Goal: Task Accomplishment & Management: Complete application form

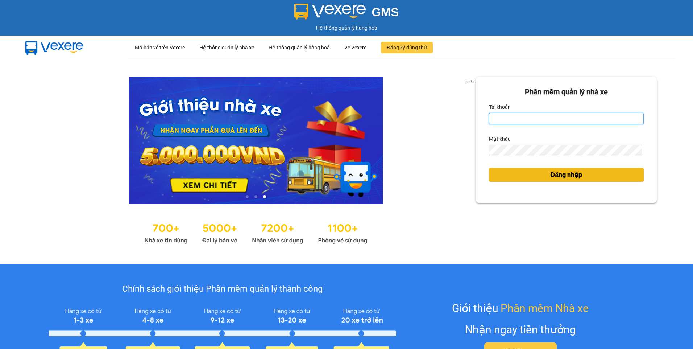
type input "nthanh.hhg"
click at [581, 174] on button "Đăng nhập" at bounding box center [566, 175] width 155 height 14
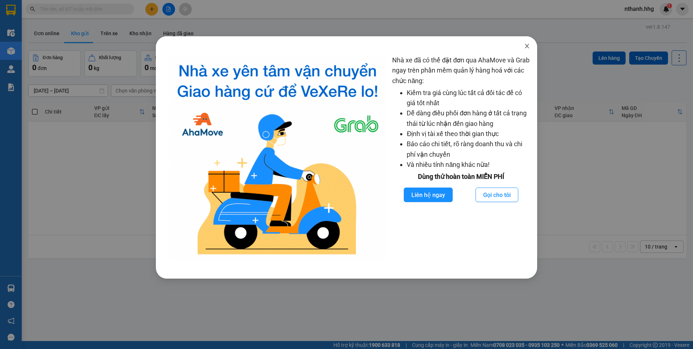
click at [526, 48] on icon "close" at bounding box center [527, 46] width 6 height 6
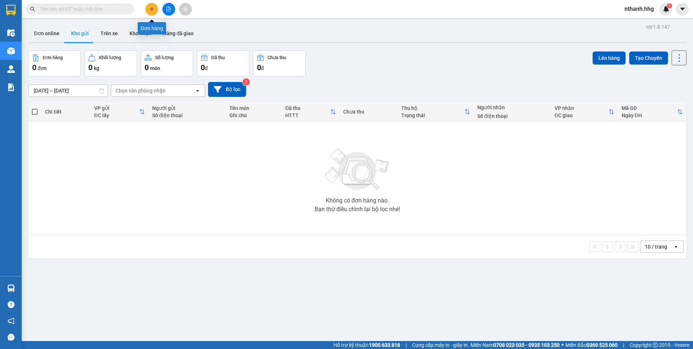
click at [153, 8] on icon "plus" at bounding box center [151, 9] width 5 height 5
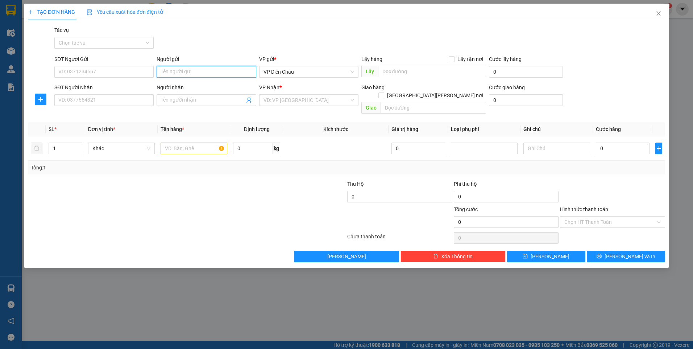
click at [187, 70] on input "Người gửi" at bounding box center [206, 72] width 99 height 12
click at [115, 100] on input "SĐT Người Nhận" at bounding box center [103, 100] width 99 height 12
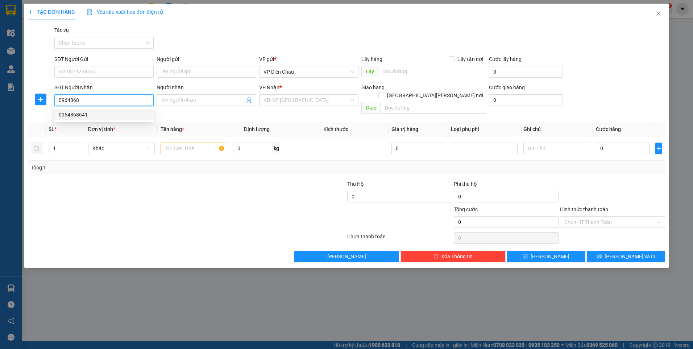
click at [75, 113] on div "0964868641" at bounding box center [104, 115] width 91 height 8
type input "0964868641"
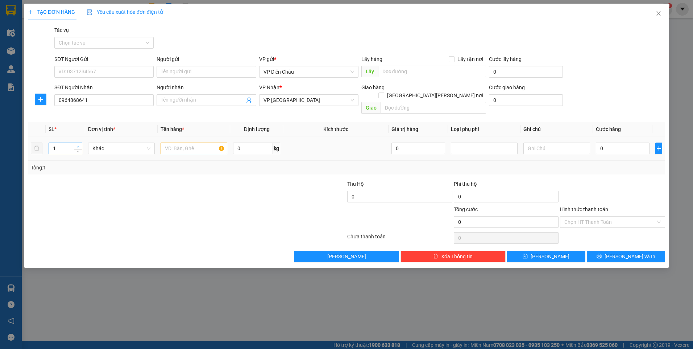
type input "2"
click at [77, 144] on span "up" at bounding box center [78, 146] width 4 height 4
click at [187, 143] on input "text" at bounding box center [194, 149] width 67 height 12
type input "ct, x"
click at [624, 143] on input "0" at bounding box center [623, 149] width 54 height 12
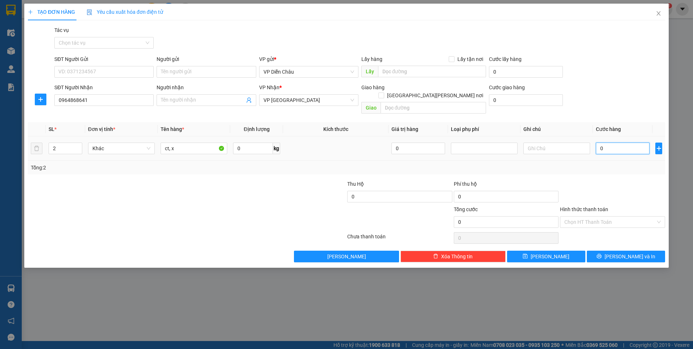
type input "2"
type input "20"
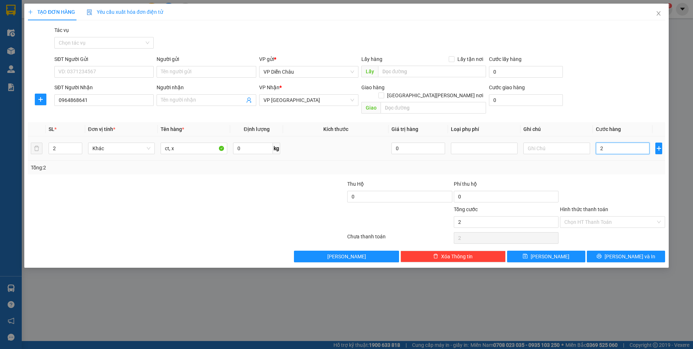
type input "20"
type input "200"
type input "2.000"
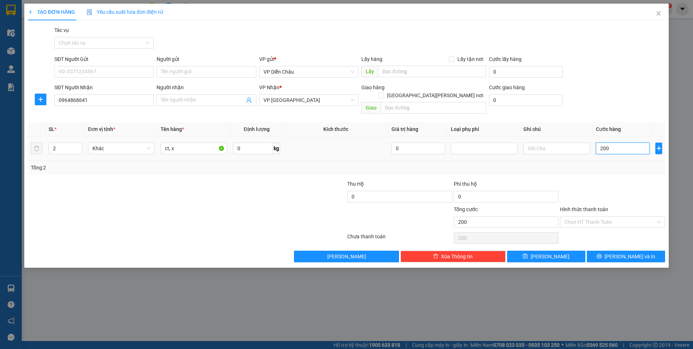
type input "2.000"
type input "20.000"
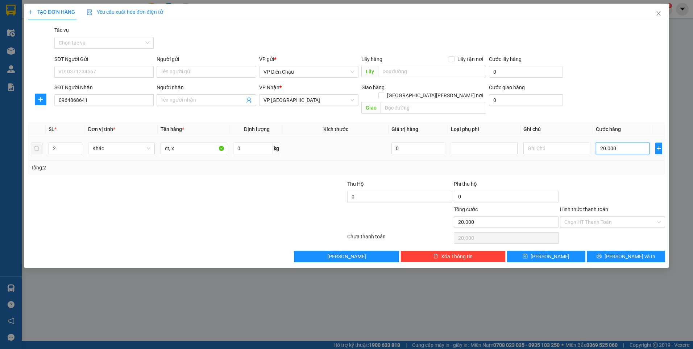
type input "200.000"
click at [633, 252] on span "Lưu và In" at bounding box center [630, 256] width 51 height 8
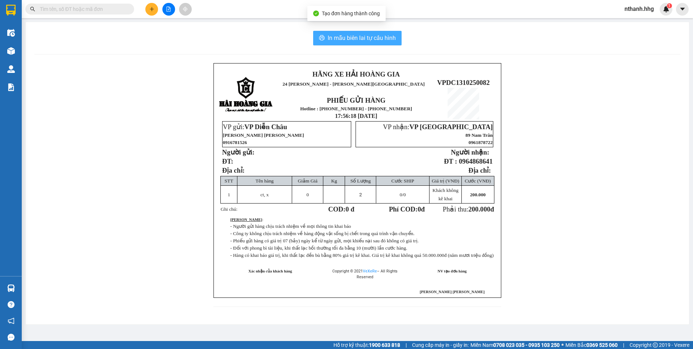
drag, startPoint x: 383, startPoint y: 41, endPoint x: 380, endPoint y: 39, distance: 3.7
click at [383, 41] on span "In mẫu biên lai tự cấu hình" at bounding box center [362, 37] width 68 height 9
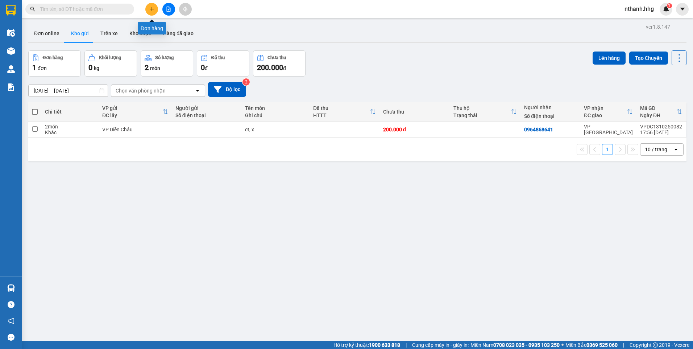
click at [153, 10] on icon "plus" at bounding box center [151, 9] width 5 height 5
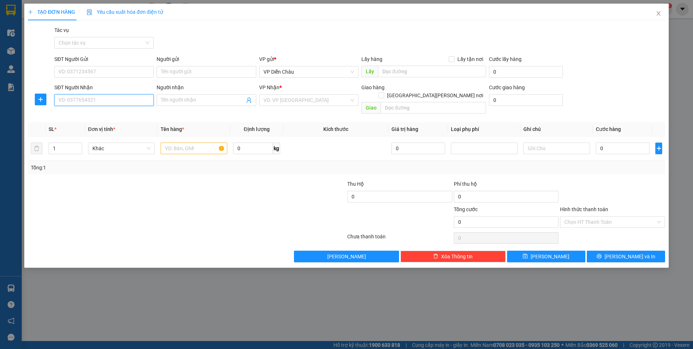
click at [127, 98] on input "SĐT Người Nhận" at bounding box center [103, 100] width 99 height 12
click at [78, 114] on div "0964641897" at bounding box center [104, 115] width 91 height 8
type input "0964641897"
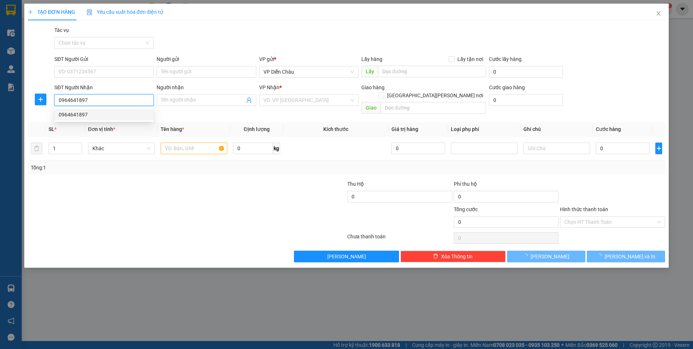
type input "cầu trà khúc, quang ngai"
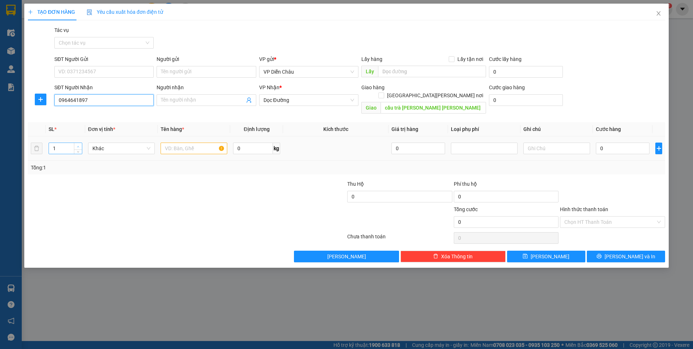
type input "0964641897"
type input "2"
click at [78, 145] on icon "up" at bounding box center [78, 146] width 3 height 3
click at [189, 143] on input "text" at bounding box center [194, 149] width 67 height 12
type input "chim"
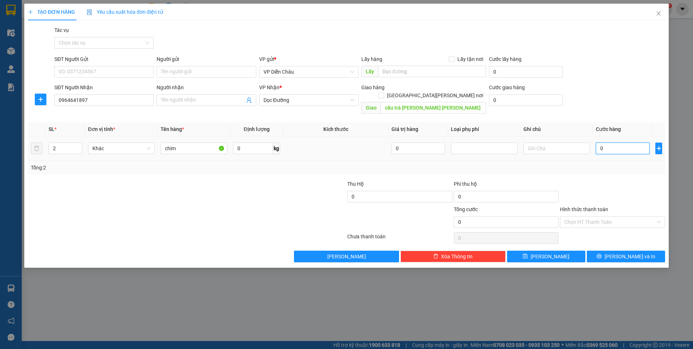
click at [609, 143] on input "0" at bounding box center [623, 149] width 54 height 12
type input "2"
type input "20"
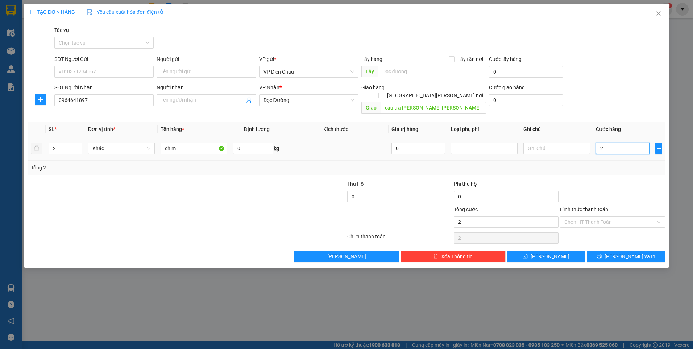
type input "20"
type input "200"
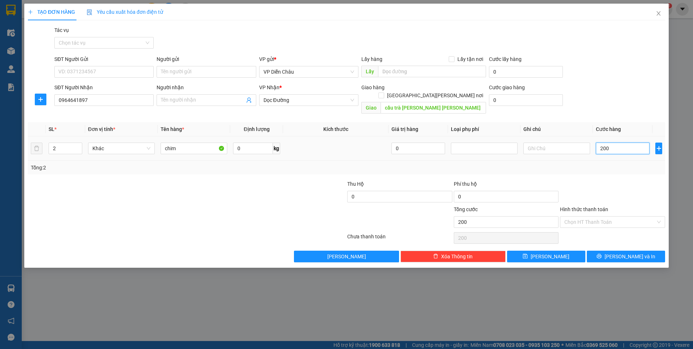
type input "2.000"
type input "20.000"
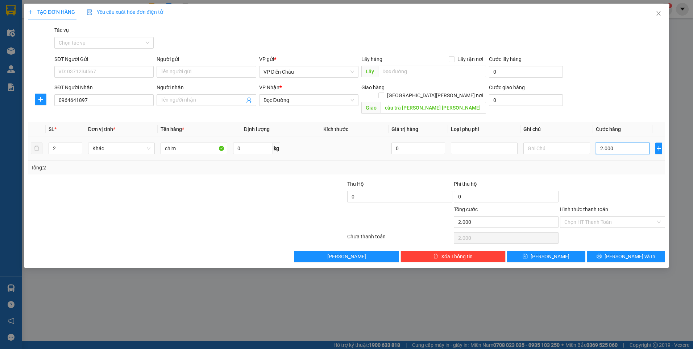
type input "20.000"
type input "200.000"
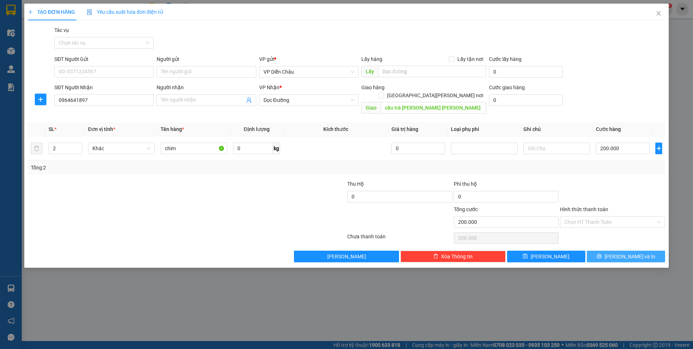
click at [629, 252] on span "Lưu và In" at bounding box center [630, 256] width 51 height 8
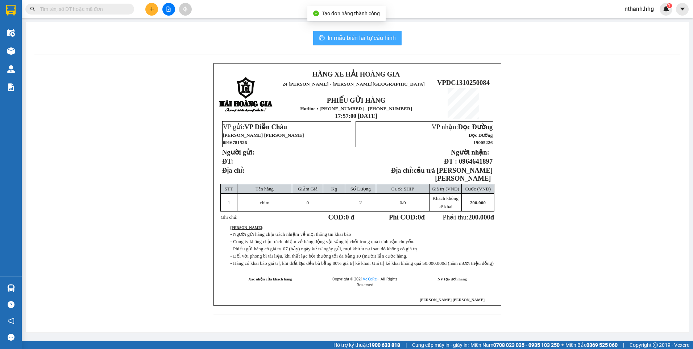
click at [367, 40] on span "In mẫu biên lai tự cấu hình" at bounding box center [362, 37] width 68 height 9
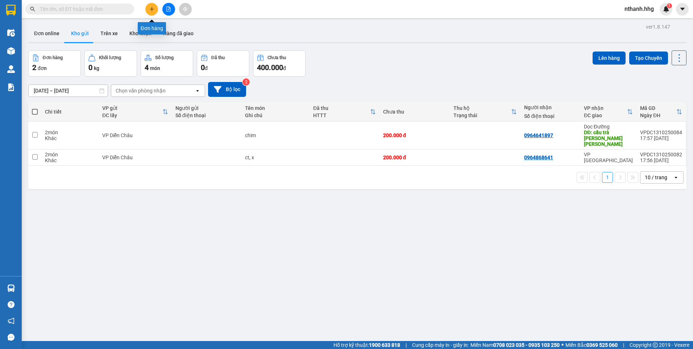
click at [151, 8] on icon "plus" at bounding box center [151, 9] width 5 height 5
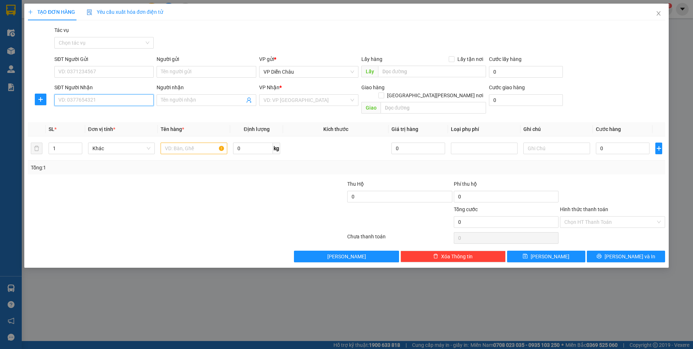
click at [84, 102] on input "SĐT Người Nhận" at bounding box center [103, 100] width 99 height 12
click at [91, 71] on input "SĐT Người Gửi" at bounding box center [103, 72] width 99 height 12
click at [68, 86] on div "0915888822" at bounding box center [103, 86] width 99 height 12
type input "0915888822"
click at [81, 101] on input "SĐT Người Nhận" at bounding box center [103, 100] width 99 height 12
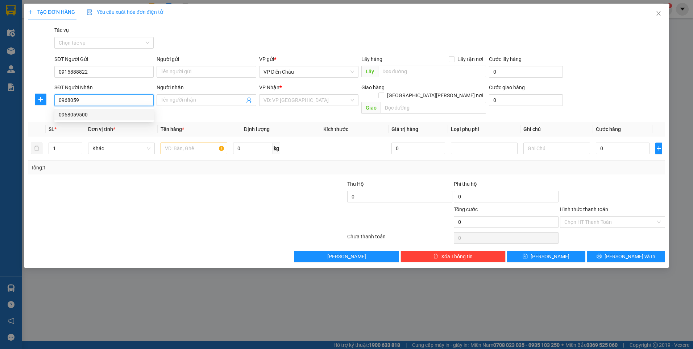
click at [75, 115] on div "0968059500" at bounding box center [104, 115] width 91 height 8
type input "0968059500"
type input "hiep duc , quang nam"
type input "0968059500"
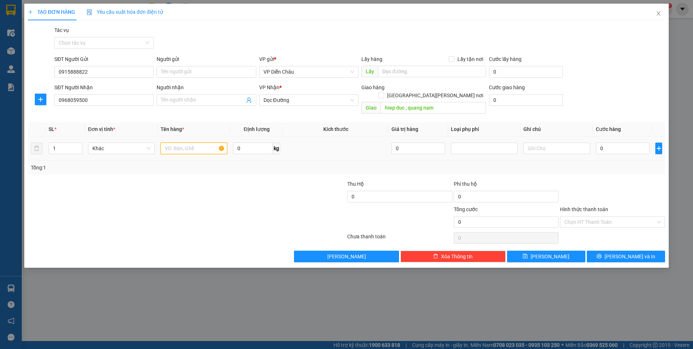
click at [201, 143] on input "text" at bounding box center [194, 149] width 67 height 12
type input "ct"
click at [619, 143] on input "0" at bounding box center [623, 149] width 54 height 12
type input "6"
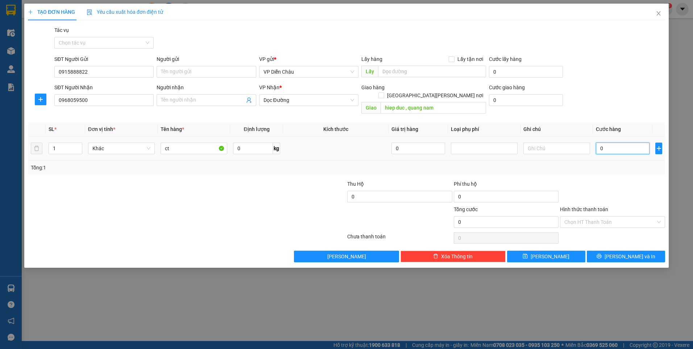
type input "6"
type input "60"
type input "600"
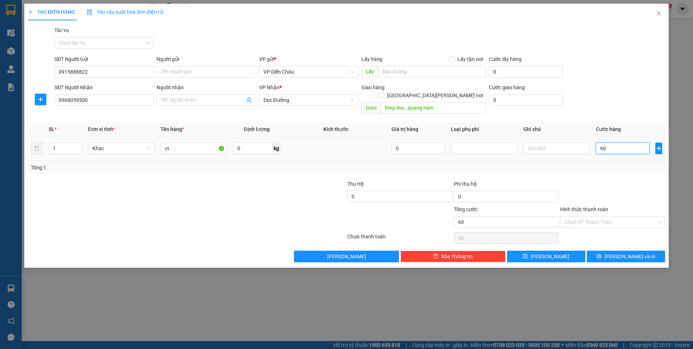
type input "600"
type input "6.000"
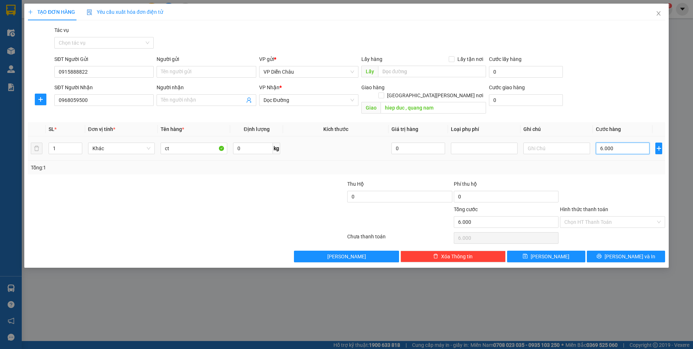
type input "60.000"
click at [631, 252] on span "Lưu và In" at bounding box center [630, 256] width 51 height 8
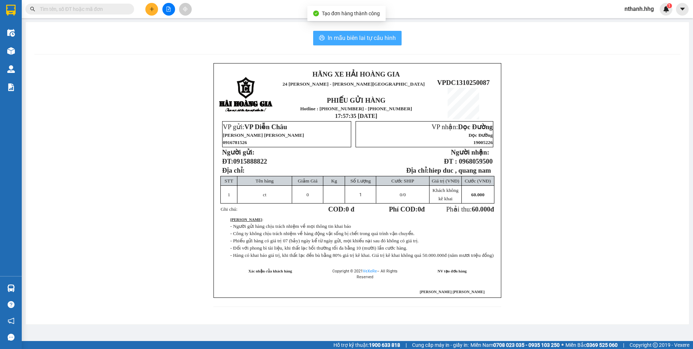
click at [363, 38] on span "In mẫu biên lai tự cấu hình" at bounding box center [362, 37] width 68 height 9
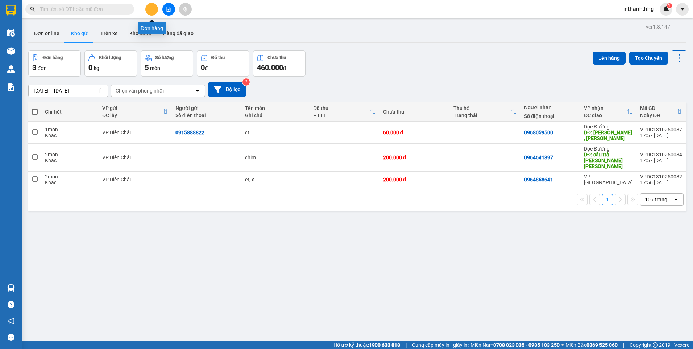
click at [154, 9] on icon "plus" at bounding box center [152, 9] width 4 height 0
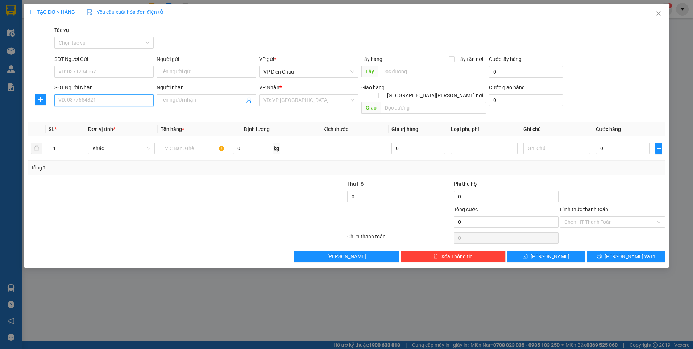
click at [79, 101] on input "SĐT Người Nhận" at bounding box center [103, 100] width 99 height 12
type input "0986818087"
click at [77, 115] on div "0986818087 - Pha Thuý" at bounding box center [104, 115] width 91 height 8
type input "Pha Thuý"
type input "0986818087"
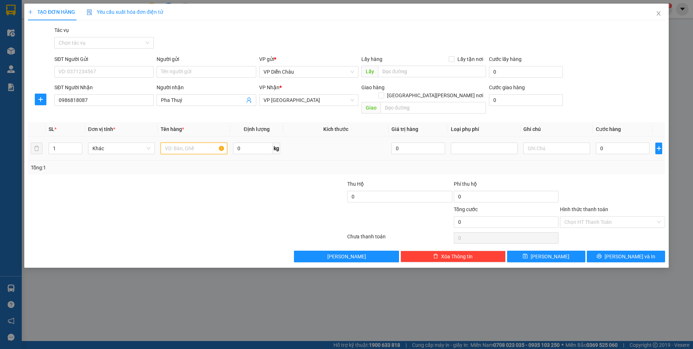
click at [191, 143] on input "text" at bounding box center [194, 149] width 67 height 12
type input "ct"
click at [624, 143] on input "0" at bounding box center [623, 149] width 54 height 12
type input "4"
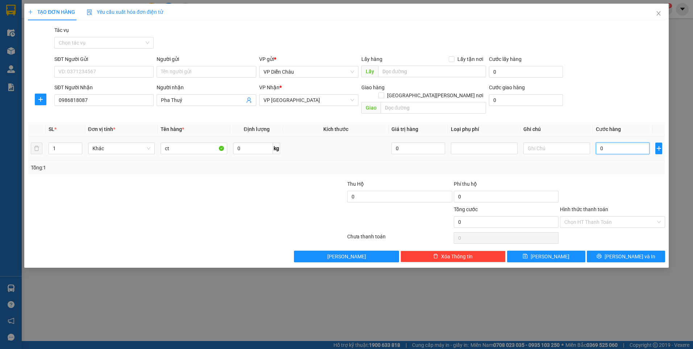
type input "4"
type input "410"
type input "41"
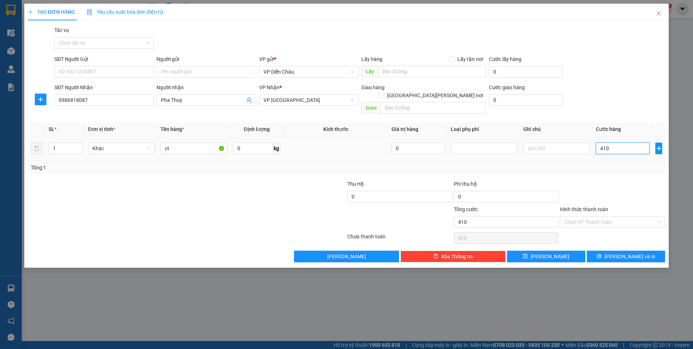
type input "41"
type input "4"
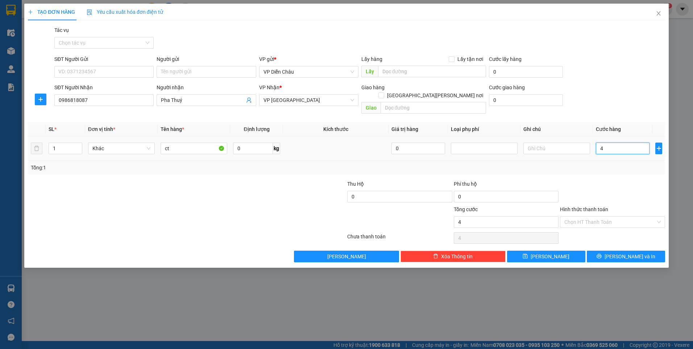
type input "40"
type input "400"
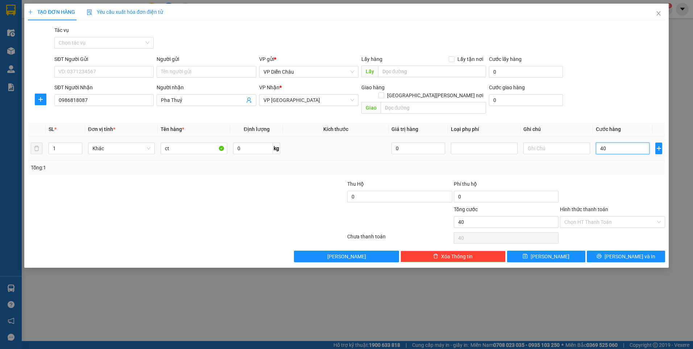
type input "400"
type input "4.000"
type input "40.000"
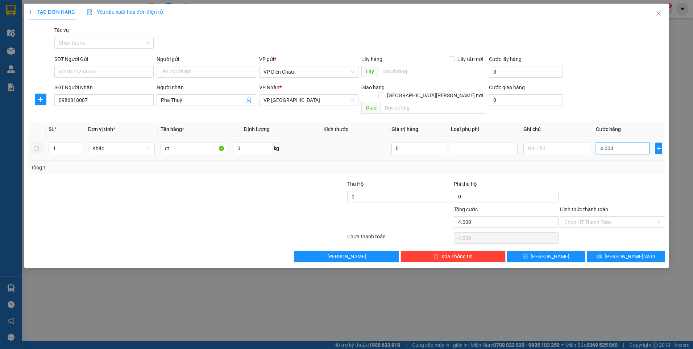
type input "40.000"
click at [620, 252] on span "Lưu và In" at bounding box center [630, 256] width 51 height 8
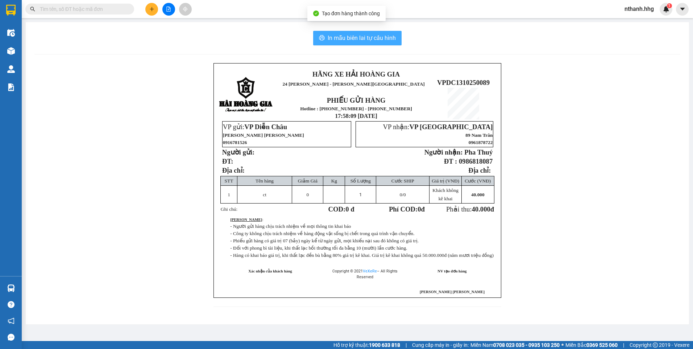
click at [364, 38] on span "In mẫu biên lai tự cấu hình" at bounding box center [362, 37] width 68 height 9
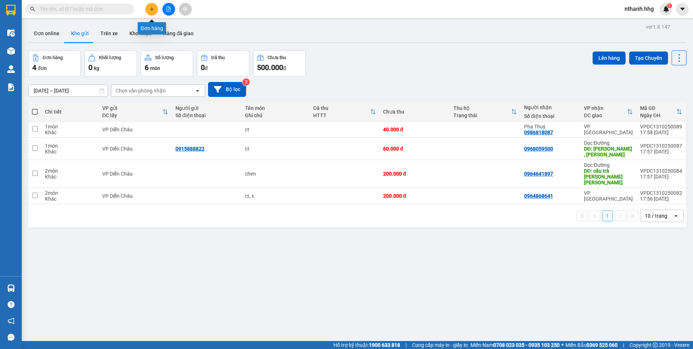
click at [151, 13] on button at bounding box center [151, 9] width 13 height 13
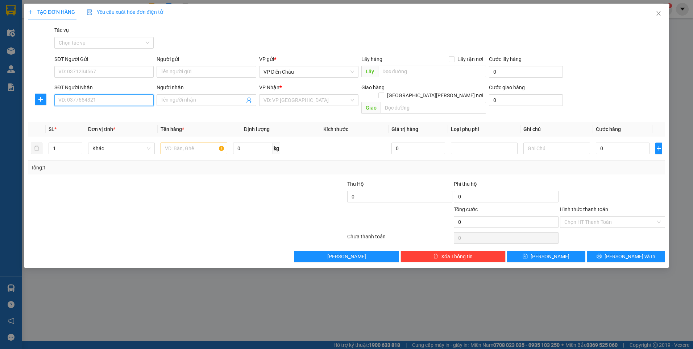
click at [128, 98] on input "SĐT Người Nhận" at bounding box center [103, 100] width 99 height 12
click at [70, 110] on div "0966566198" at bounding box center [103, 115] width 99 height 12
type input "0966566198"
click at [76, 143] on span "Increase Value" at bounding box center [78, 146] width 8 height 7
type input "3"
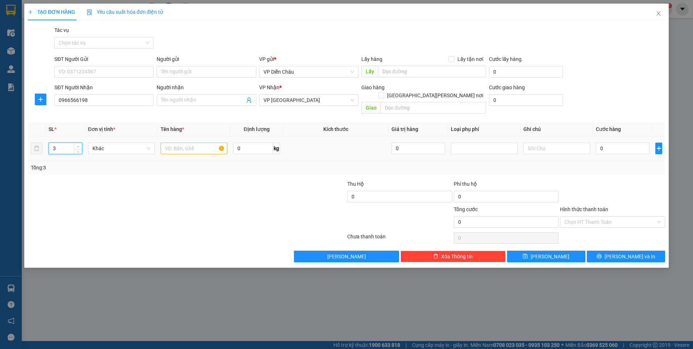
click at [76, 143] on span "Increase Value" at bounding box center [78, 146] width 8 height 7
click at [190, 143] on input "text" at bounding box center [194, 149] width 67 height 12
type input "bi"
click at [611, 143] on input "0" at bounding box center [623, 149] width 54 height 12
type input "3"
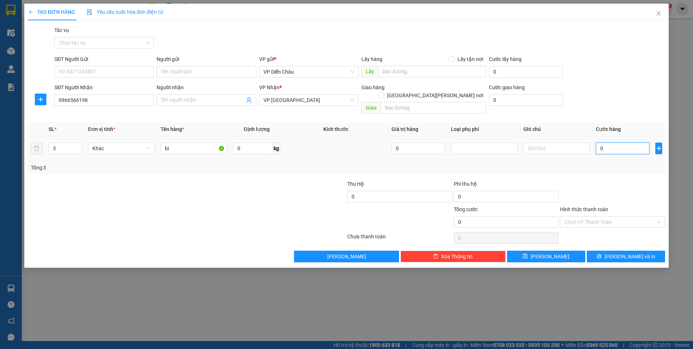
type input "3"
type input "30"
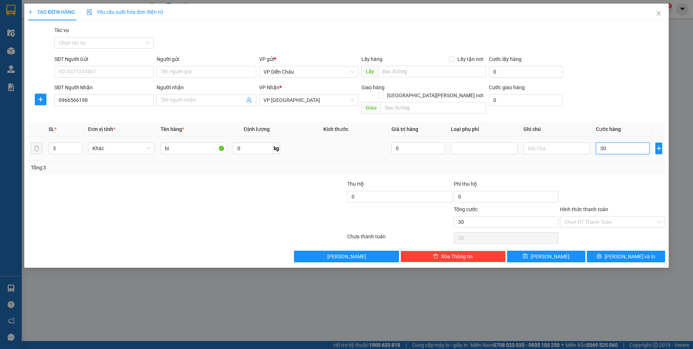
type input "300"
type input "3.000"
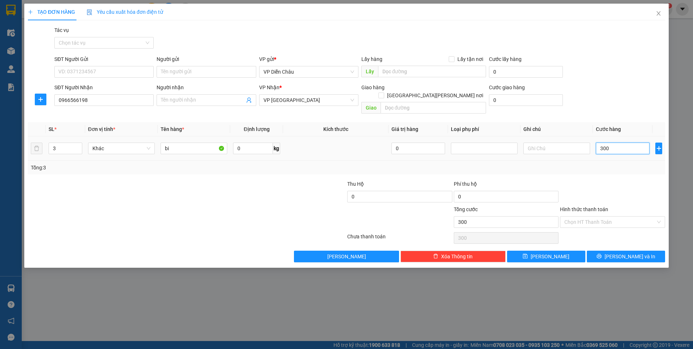
type input "3.000"
type input "30.000"
type input "300.000"
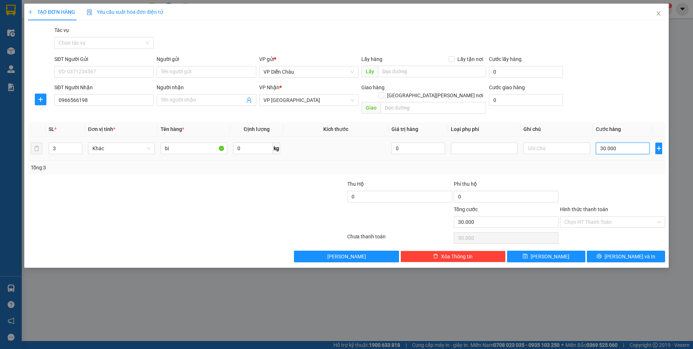
type input "300.000"
drag, startPoint x: 624, startPoint y: 248, endPoint x: 594, endPoint y: 199, distance: 58.3
click at [624, 252] on span "Lưu và In" at bounding box center [630, 256] width 51 height 8
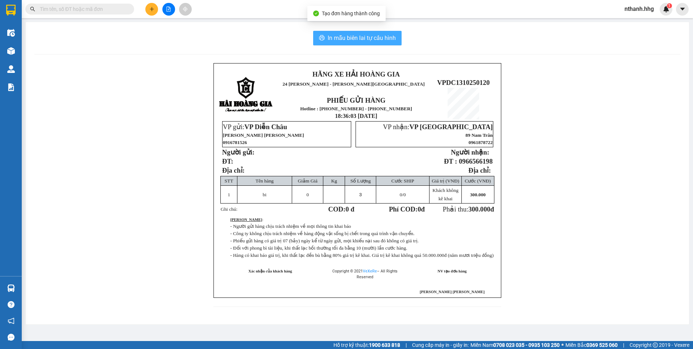
click at [349, 40] on span "In mẫu biên lai tự cấu hình" at bounding box center [362, 37] width 68 height 9
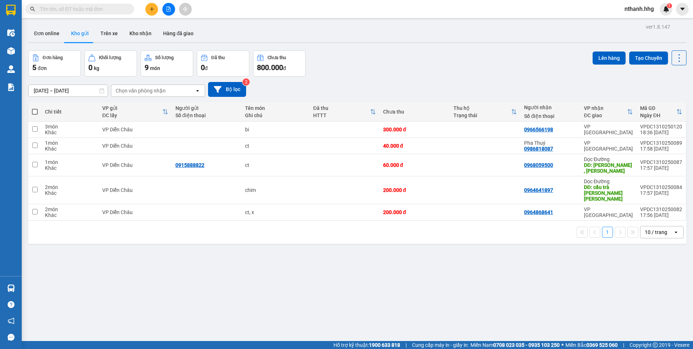
click at [152, 9] on icon "plus" at bounding box center [152, 9] width 4 height 0
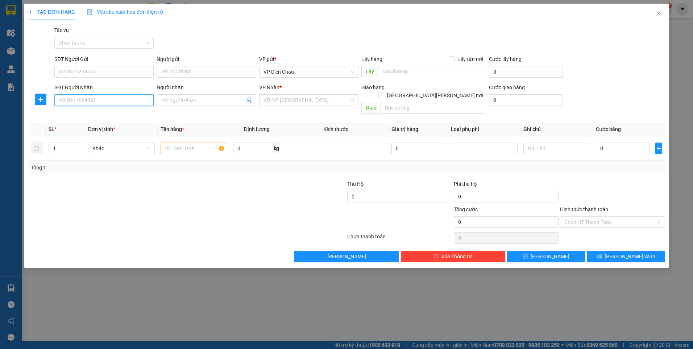
click at [124, 101] on input "SĐT Người Nhận" at bounding box center [103, 100] width 99 height 12
click at [74, 114] on div "0905568439" at bounding box center [104, 115] width 91 height 8
type input "0905568439"
click at [198, 143] on input "text" at bounding box center [194, 149] width 67 height 12
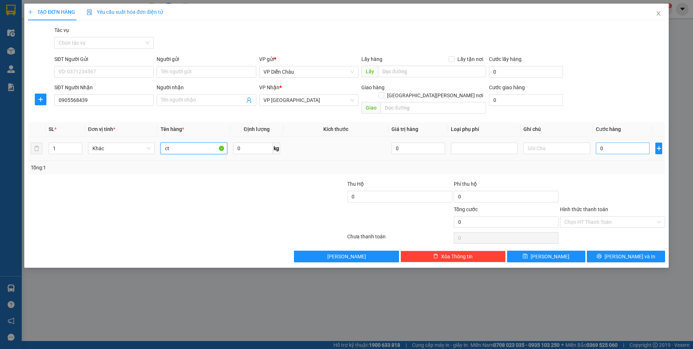
type input "ct"
click at [630, 143] on input "0" at bounding box center [623, 149] width 54 height 12
type input "1"
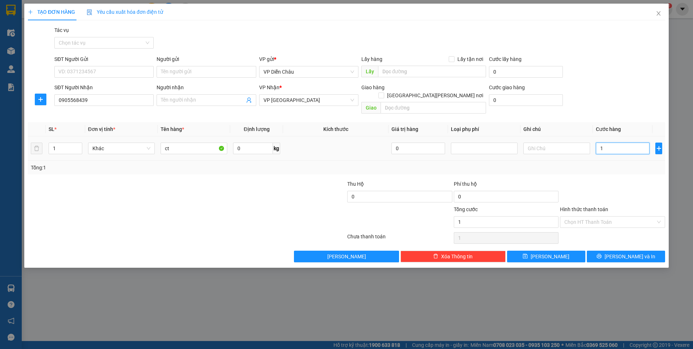
type input "13"
type input "130"
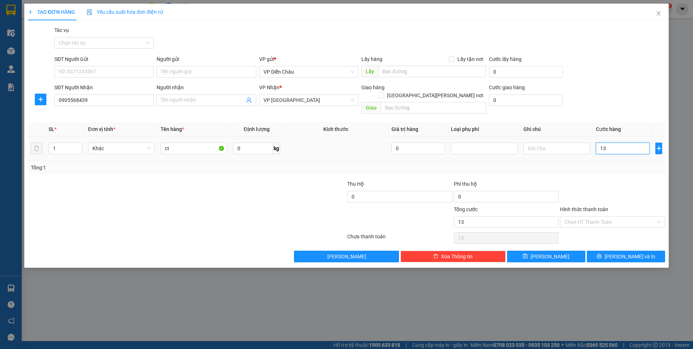
type input "130"
type input "1.300"
type input "13.000"
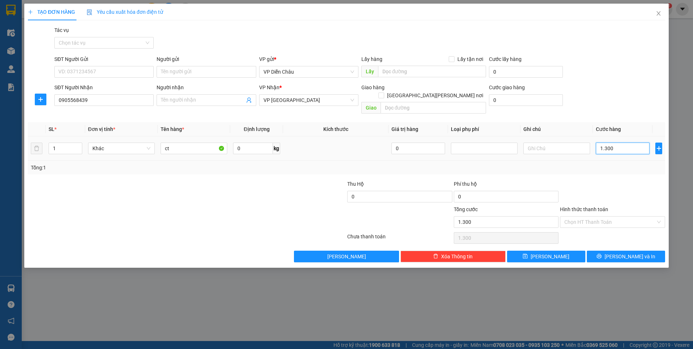
type input "13.000"
type input "130.000"
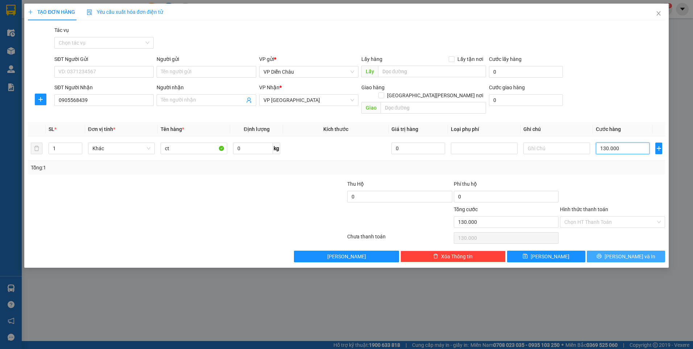
type input "130.000"
click at [623, 252] on span "Lưu và In" at bounding box center [630, 256] width 51 height 8
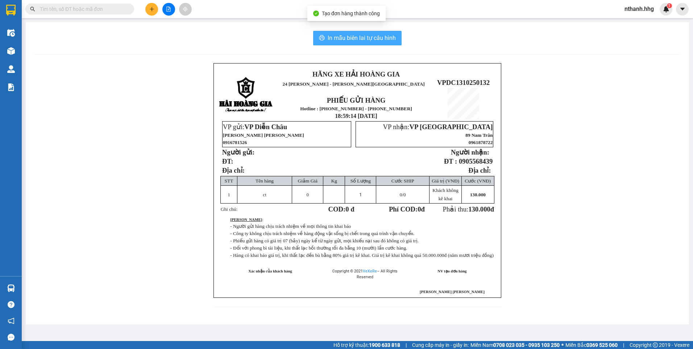
click at [339, 38] on span "In mẫu biên lai tự cấu hình" at bounding box center [362, 37] width 68 height 9
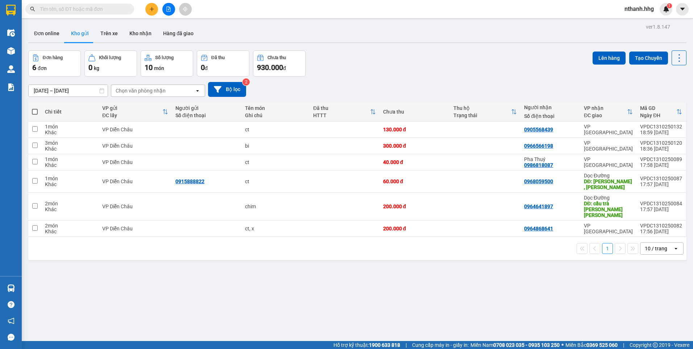
click at [639, 8] on span "nthanh.hhg" at bounding box center [639, 8] width 41 height 9
click at [641, 21] on span "Đăng xuất" at bounding box center [644, 22] width 30 height 8
